Goal: Register for event/course

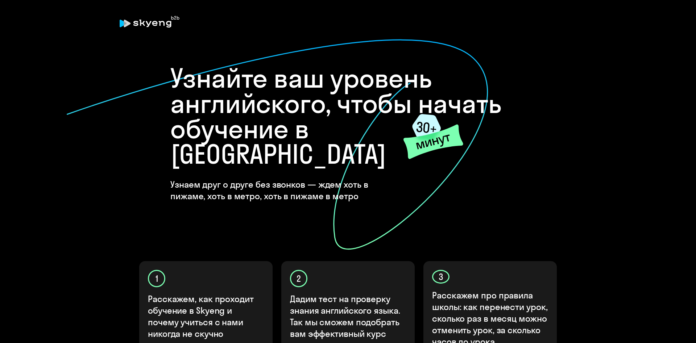
click at [367, 182] on icon at bounding box center [277, 145] width 422 height 212
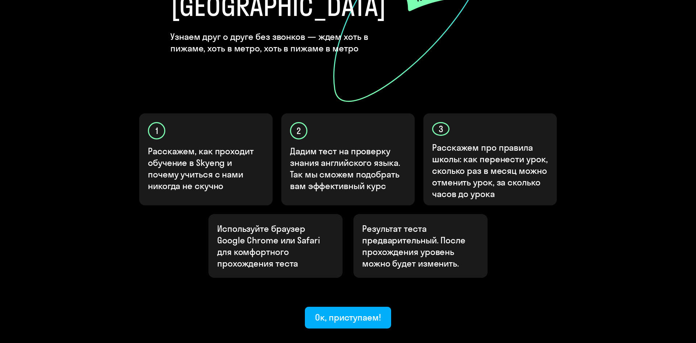
scroll to position [180, 0]
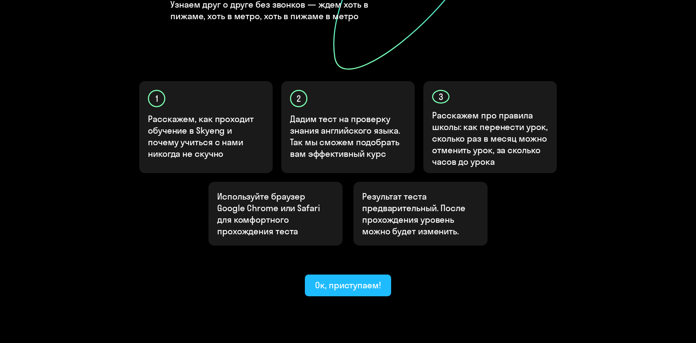
click at [357, 279] on div "Ок, приступаем!" at bounding box center [348, 285] width 66 height 12
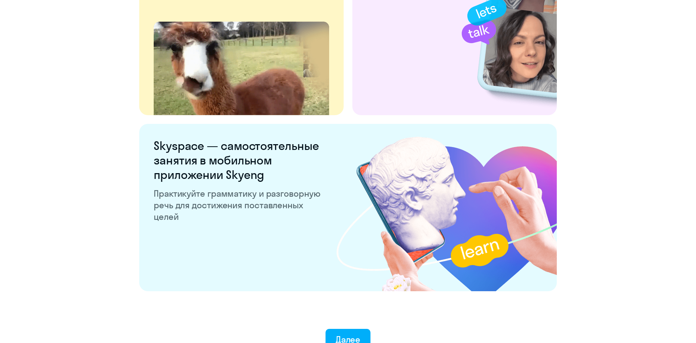
scroll to position [1336, 0]
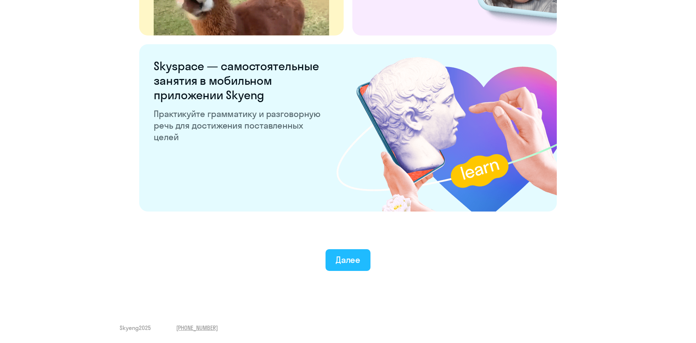
click at [343, 268] on button "Далее" at bounding box center [347, 260] width 45 height 22
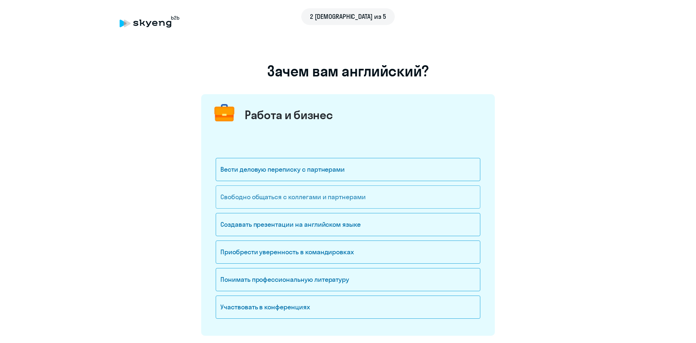
click at [325, 198] on div "Свободно общаться с коллегами и партнерами" at bounding box center [348, 197] width 264 height 23
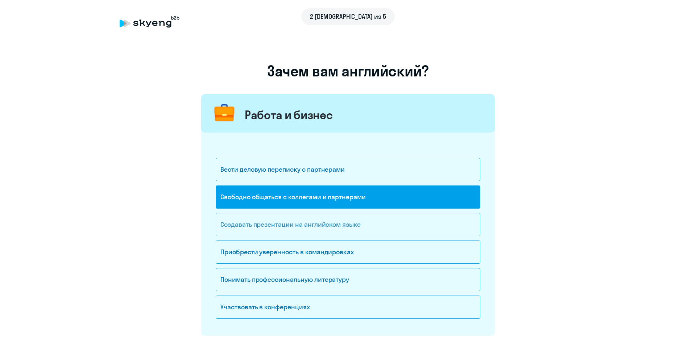
click at [345, 226] on div "Создавать презентации на английском языке" at bounding box center [348, 224] width 264 height 23
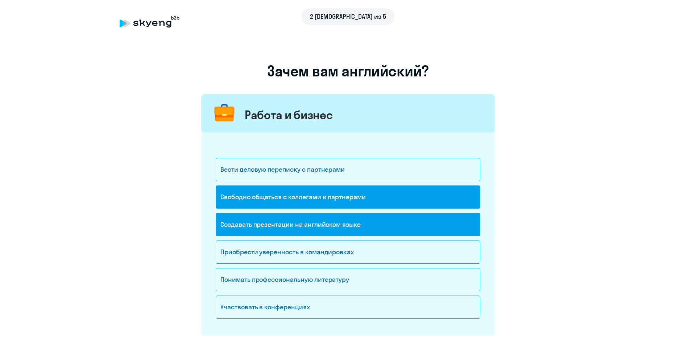
click at [335, 226] on div "Создавать презентации на английском языке" at bounding box center [348, 224] width 264 height 23
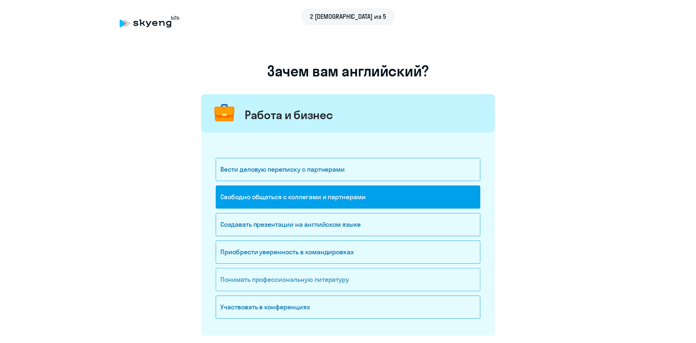
click at [318, 283] on div "Понимать профессиональную литературу" at bounding box center [348, 279] width 264 height 23
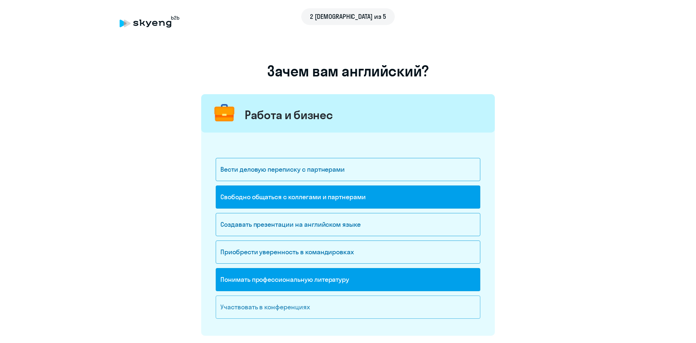
click at [305, 305] on div "Участвовать в конференциях" at bounding box center [348, 307] width 264 height 23
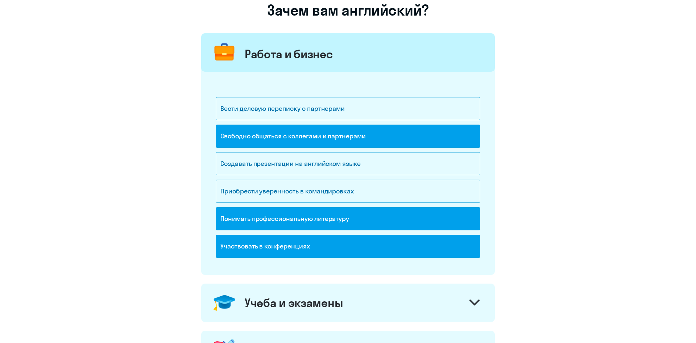
scroll to position [148, 0]
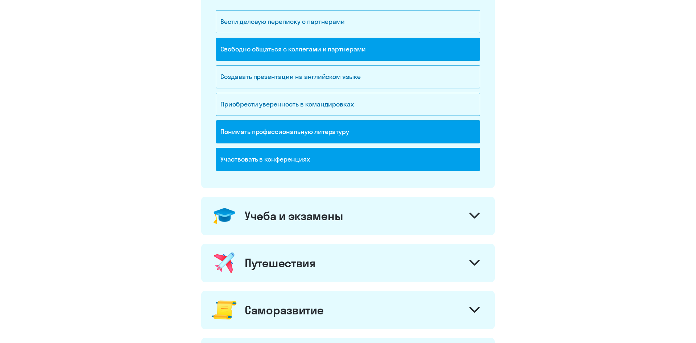
click at [357, 219] on div "Учеба и экзамены" at bounding box center [347, 216] width 293 height 38
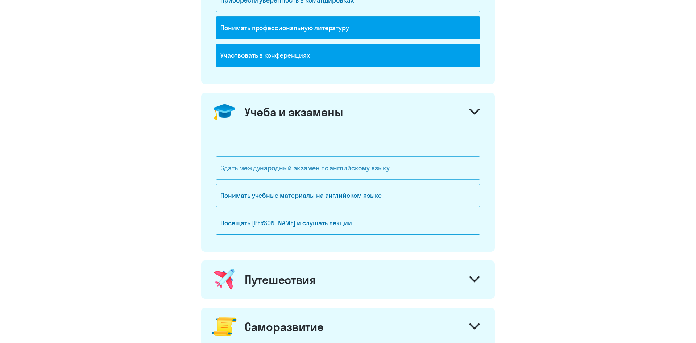
scroll to position [259, 0]
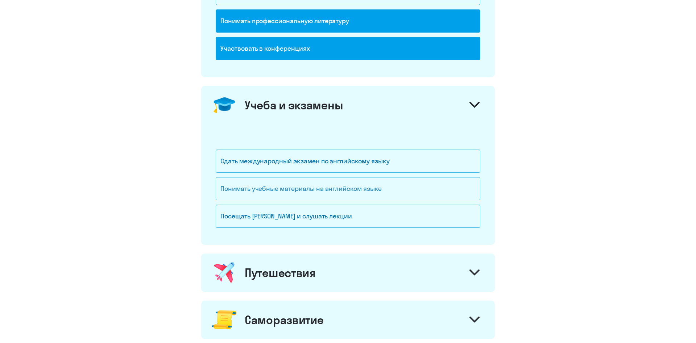
click at [348, 191] on div "Понимать учебные материалы на английском языке" at bounding box center [348, 188] width 264 height 23
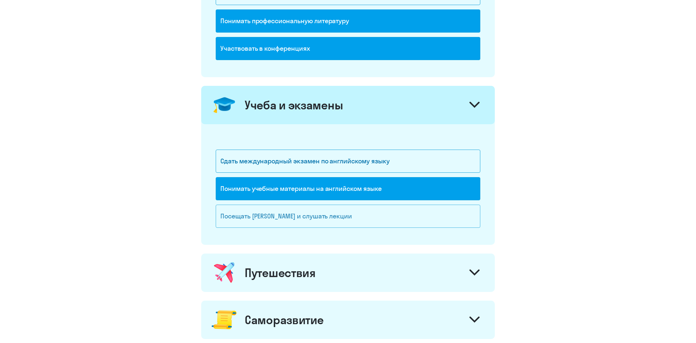
click at [376, 218] on div "Посещать [PERSON_NAME] и слушать лекции" at bounding box center [348, 216] width 264 height 23
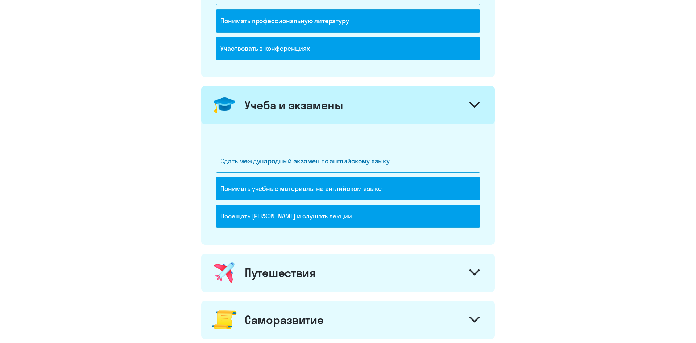
click at [383, 272] on div "Путешествия" at bounding box center [347, 273] width 293 height 38
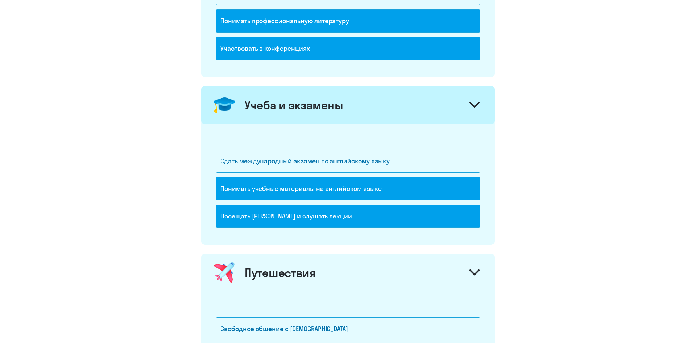
scroll to position [407, 0]
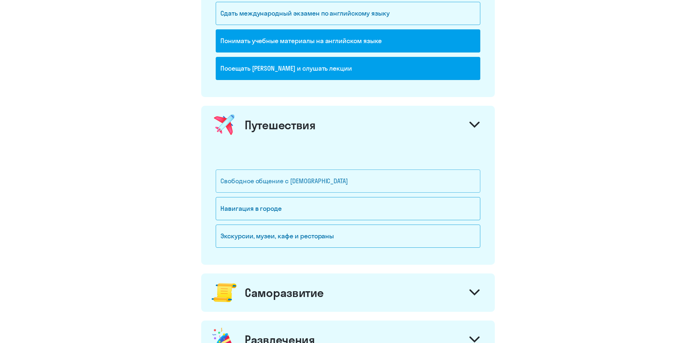
click at [368, 186] on div "Свободное общение с [DEMOGRAPHIC_DATA]" at bounding box center [348, 181] width 264 height 23
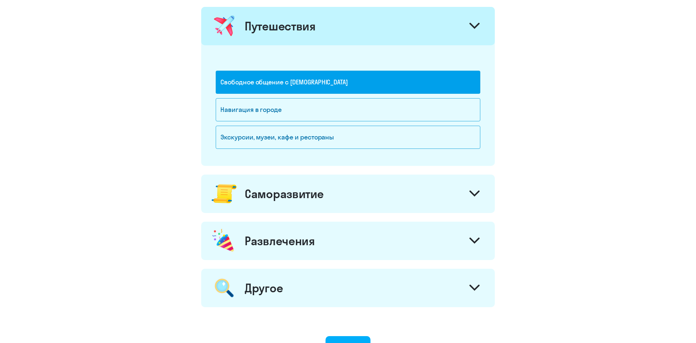
scroll to position [517, 0]
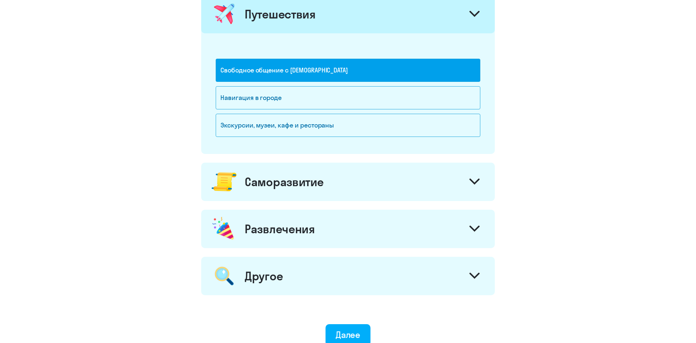
click at [365, 181] on div "Саморазвитие" at bounding box center [347, 182] width 293 height 38
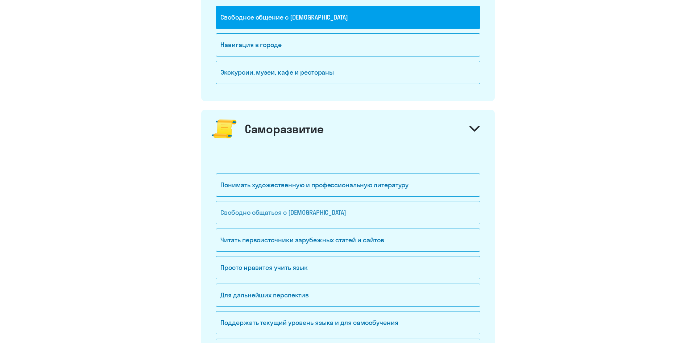
scroll to position [628, 0]
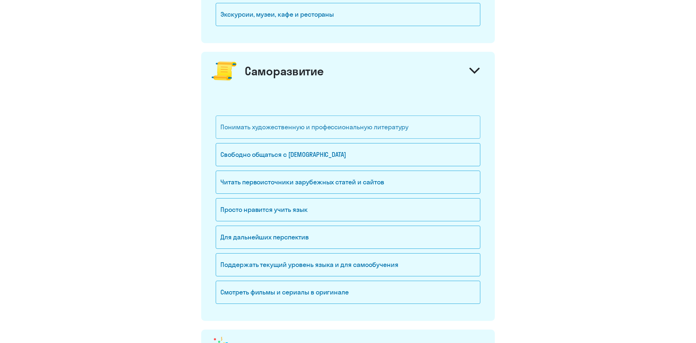
click at [355, 129] on div "Понимать художественную и профессиональную литературу" at bounding box center [348, 127] width 264 height 23
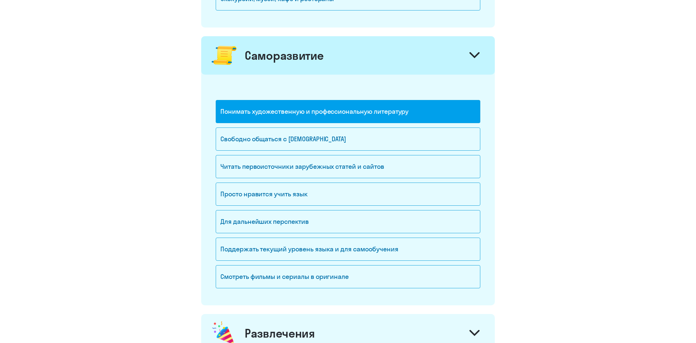
scroll to position [665, 0]
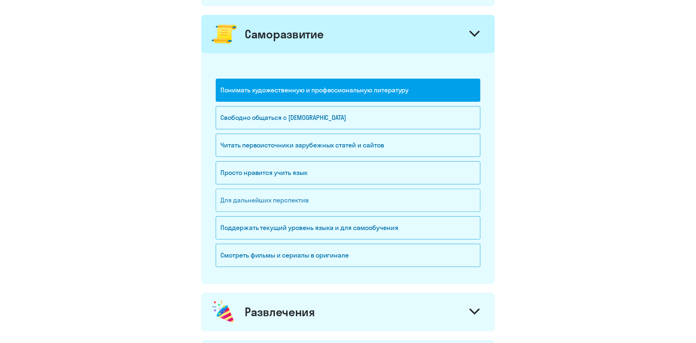
click at [355, 199] on div "Для дальнейших перспектив" at bounding box center [348, 200] width 264 height 23
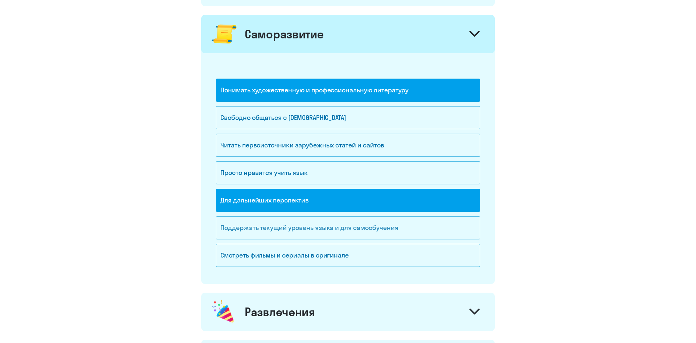
scroll to position [813, 0]
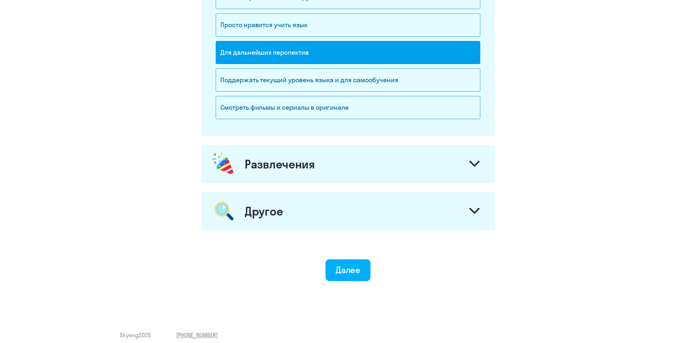
click at [378, 171] on div "Развлечения" at bounding box center [347, 164] width 293 height 38
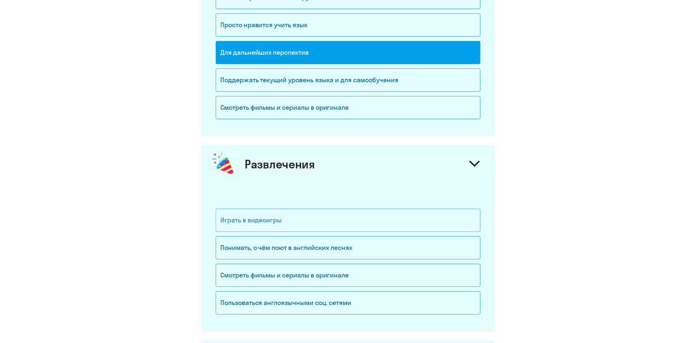
click at [357, 219] on div "Играть в видеоигры" at bounding box center [348, 220] width 264 height 23
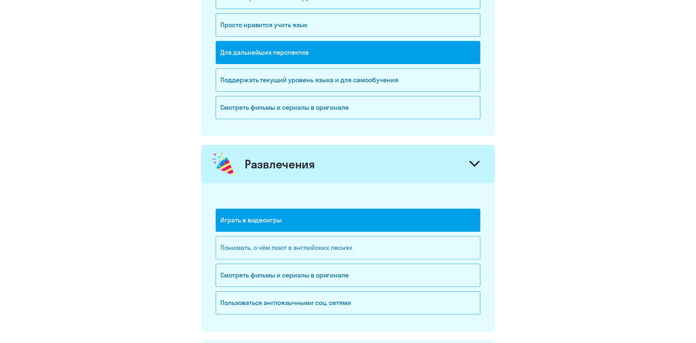
click at [364, 250] on div "Понимать, о чём поют в английских песнях" at bounding box center [348, 247] width 264 height 23
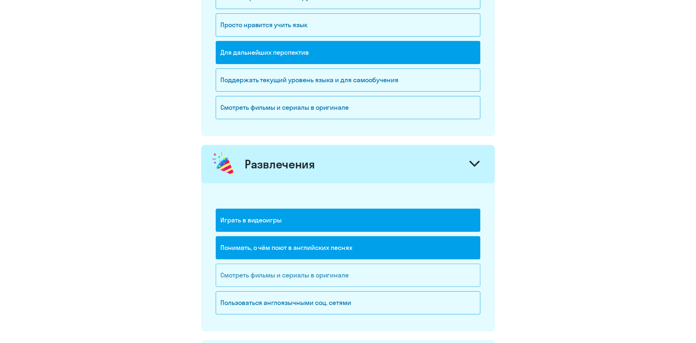
click at [366, 274] on div "Смотреть фильмы и сериалы в оригинале" at bounding box center [348, 275] width 264 height 23
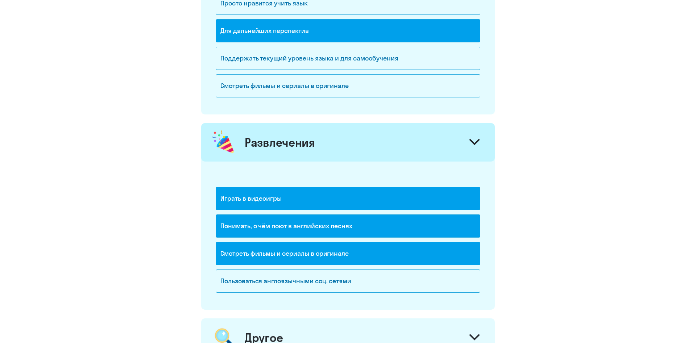
scroll to position [968, 0]
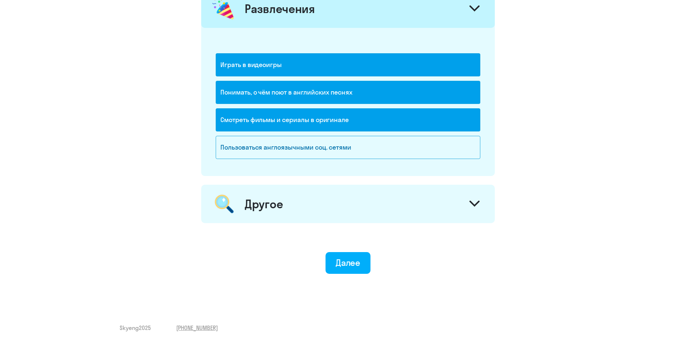
click at [359, 201] on div "Другое" at bounding box center [347, 204] width 293 height 38
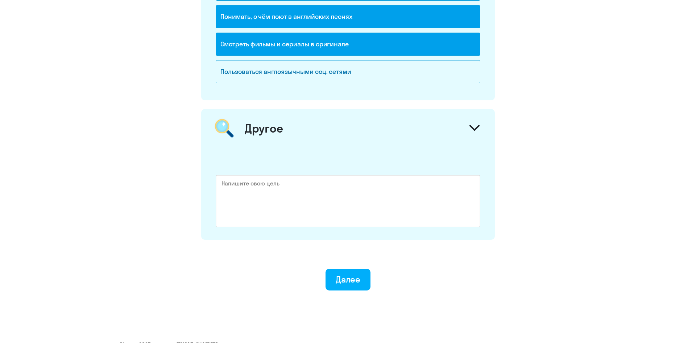
scroll to position [1061, 0]
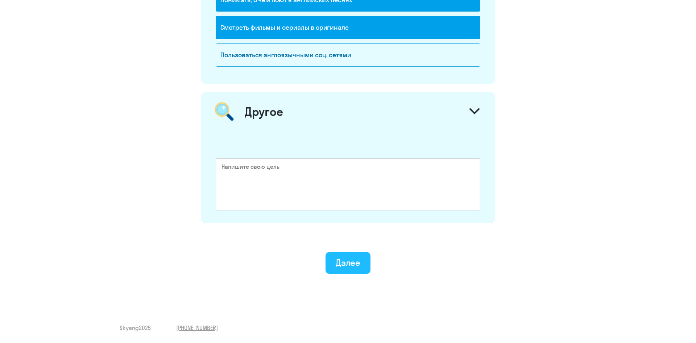
click at [359, 263] on div "Далее" at bounding box center [347, 263] width 25 height 12
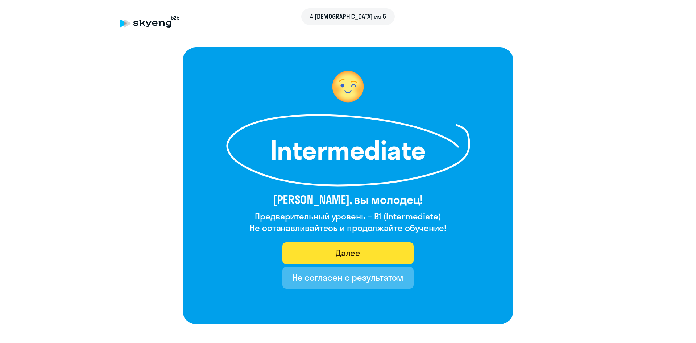
click at [354, 254] on div "Далее" at bounding box center [347, 253] width 25 height 12
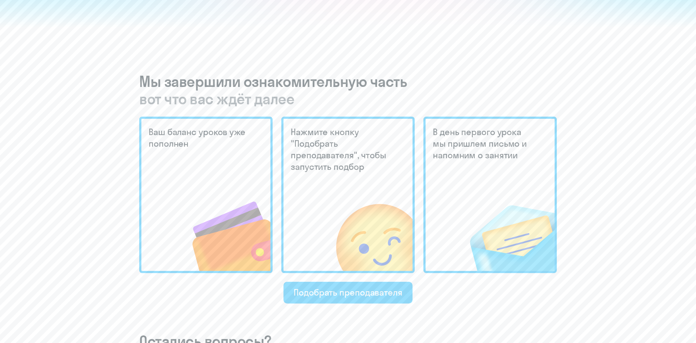
scroll to position [148, 0]
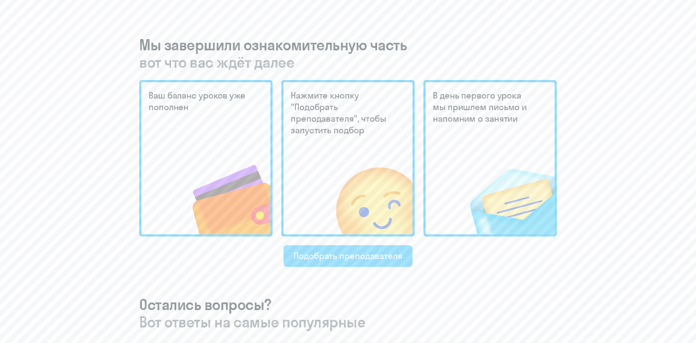
click at [365, 257] on div "Подобрать преподавателя" at bounding box center [347, 256] width 109 height 12
